Goal: Check status: Check status

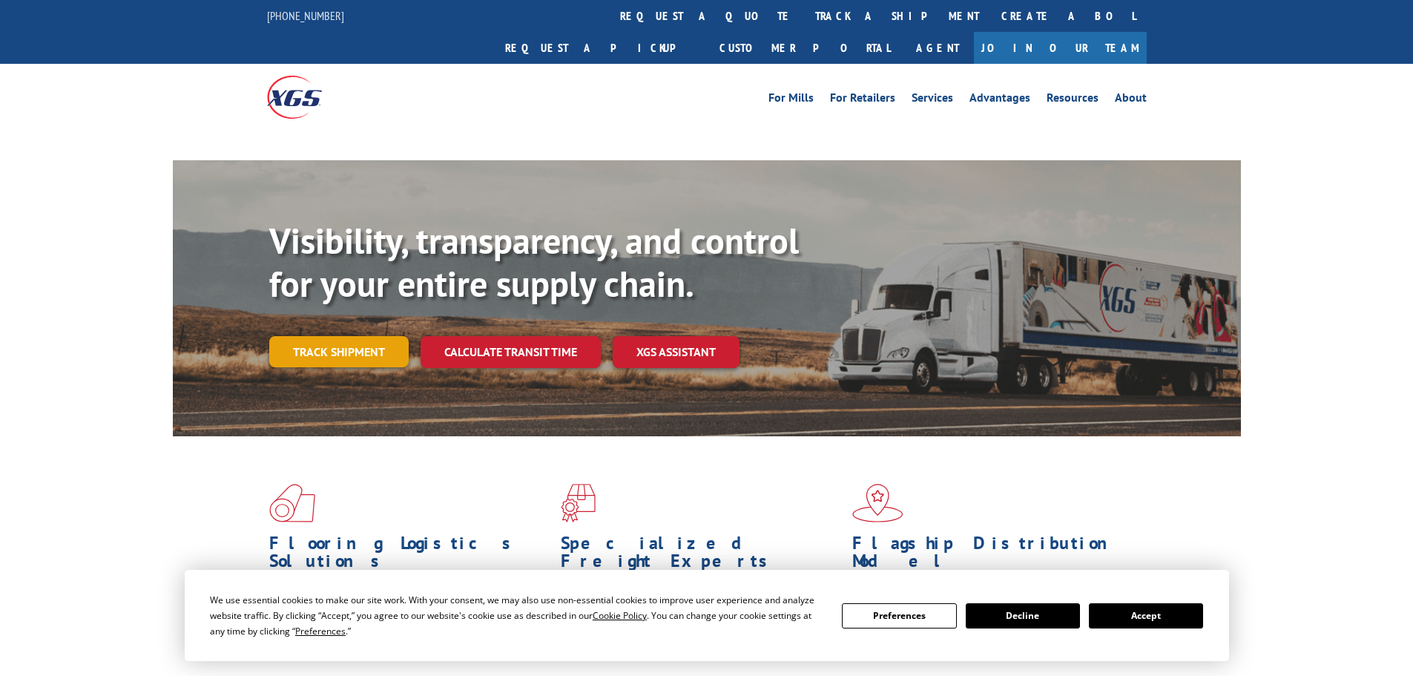
click at [336, 331] on div "Visibility, transparency, and control for your entire supply chain. Track shipm…" at bounding box center [755, 323] width 972 height 207
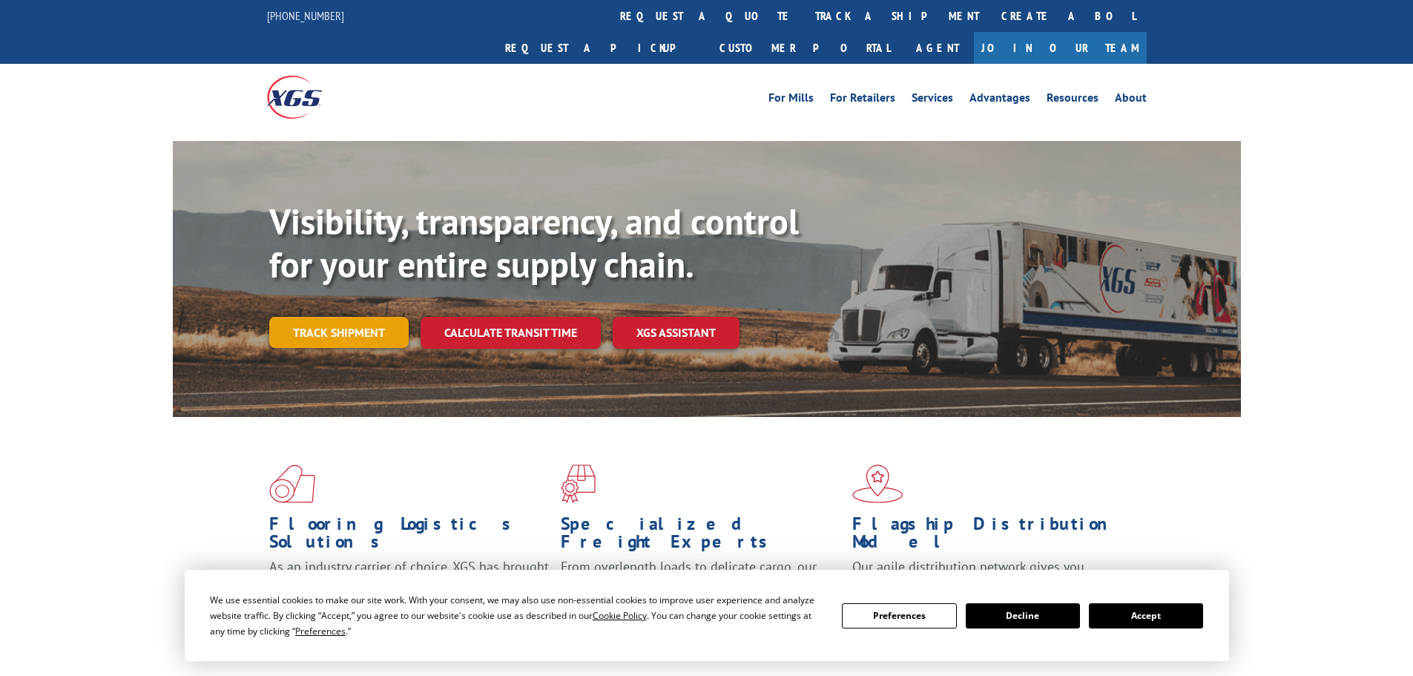
click at [378, 317] on link "Track shipment" at bounding box center [338, 332] width 139 height 31
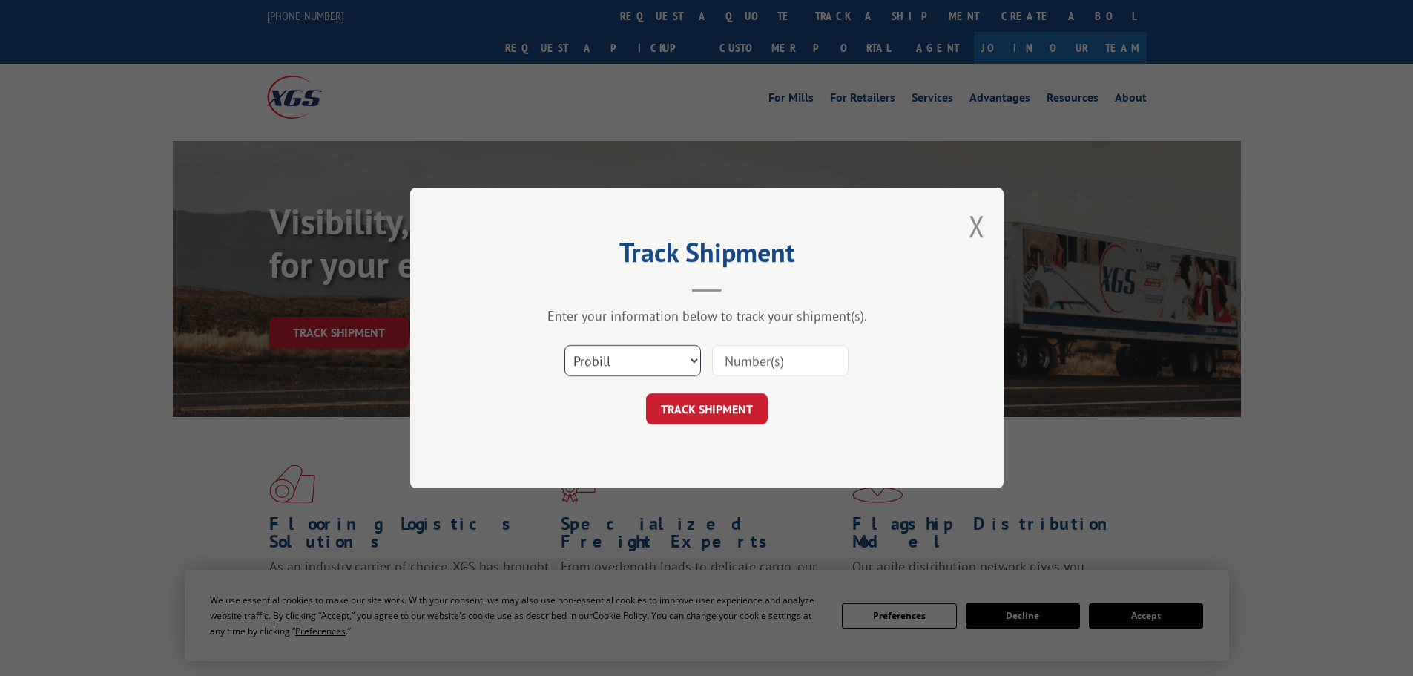
click at [628, 355] on select "Select category... Probill BOL PO" at bounding box center [633, 360] width 137 height 31
select select "po"
click at [565, 345] on select "Select category... Probill BOL PO" at bounding box center [633, 360] width 137 height 31
click at [791, 365] on input at bounding box center [780, 360] width 137 height 31
drag, startPoint x: 791, startPoint y: 365, endPoint x: 783, endPoint y: 365, distance: 8.2
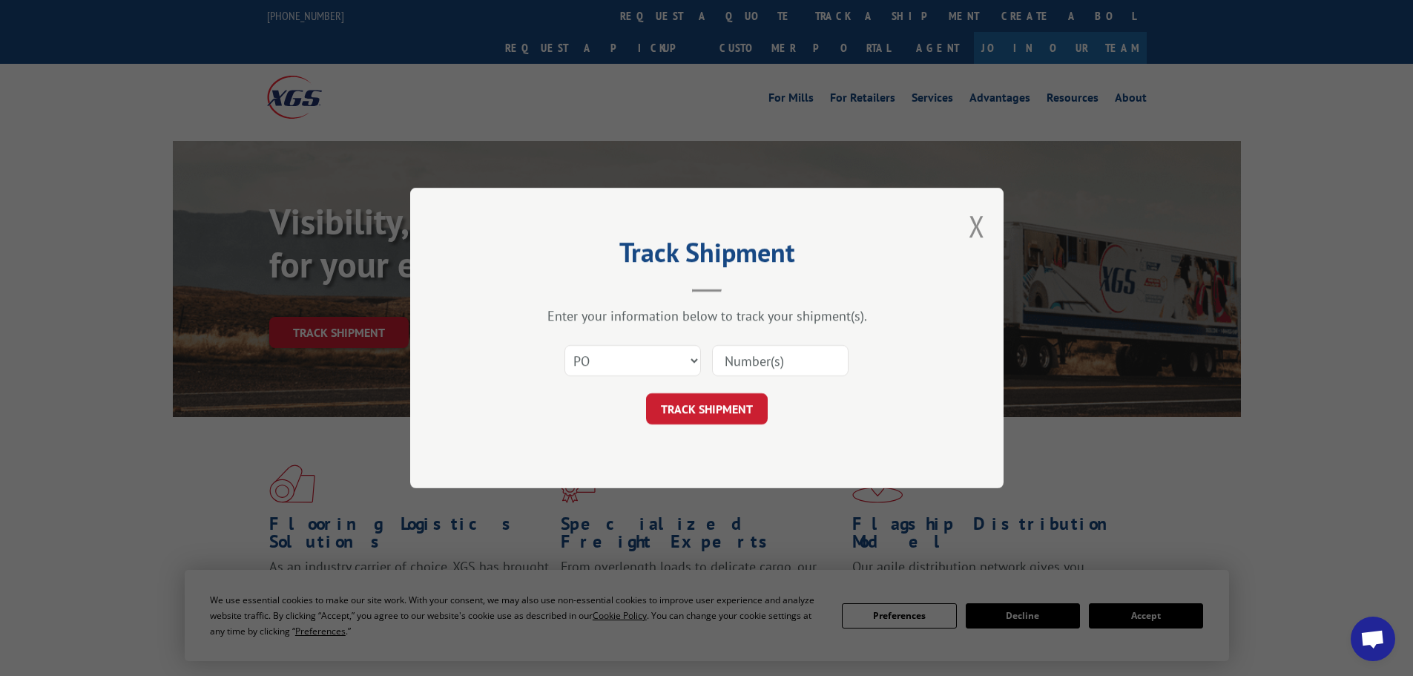
paste input "61541706"
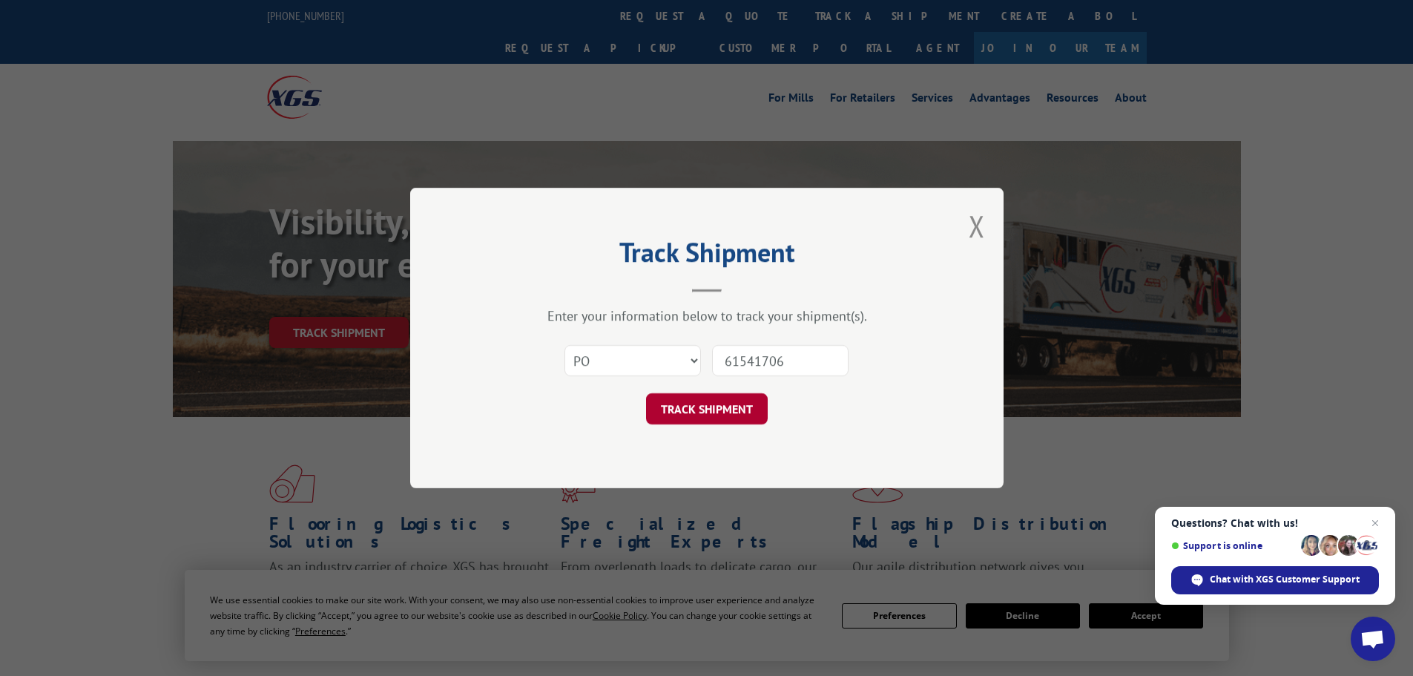
type input "61541706"
click at [718, 421] on button "TRACK SHIPMENT" at bounding box center [707, 408] width 122 height 31
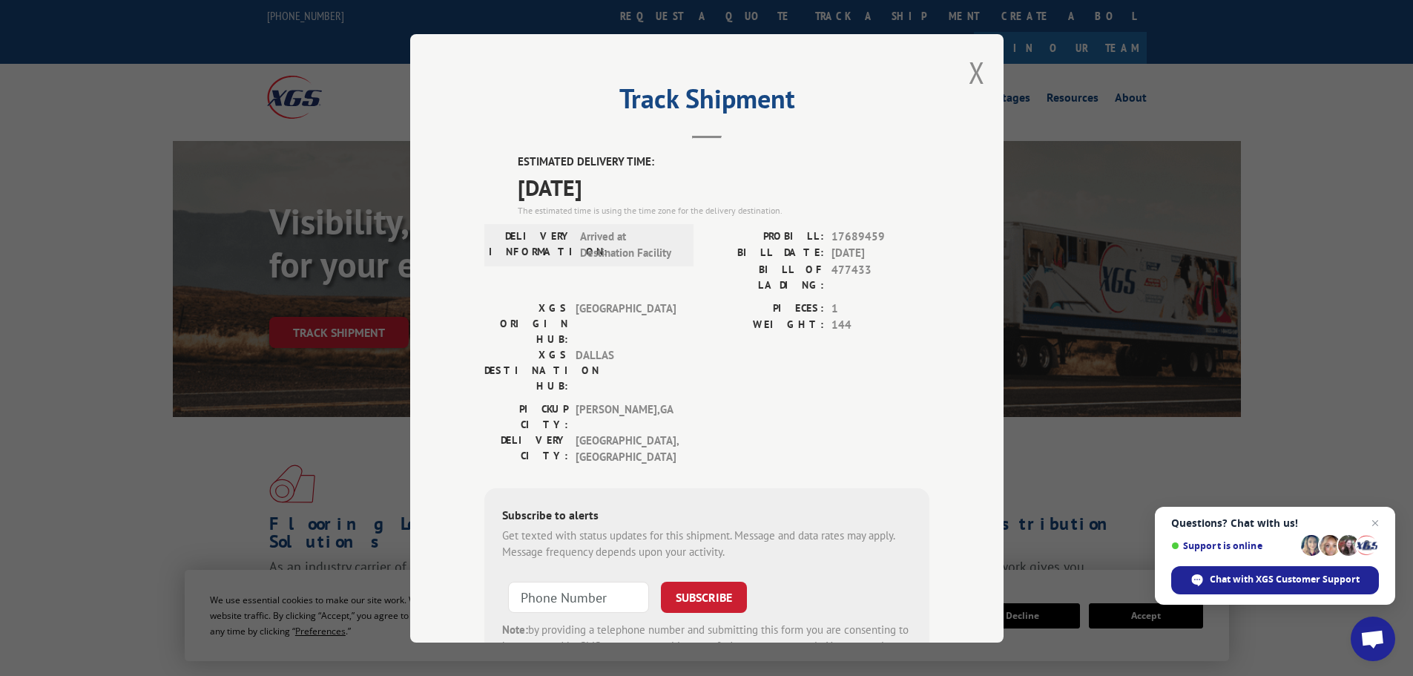
click at [528, 184] on span "[DATE]" at bounding box center [724, 186] width 412 height 33
